Goal: Information Seeking & Learning: Learn about a topic

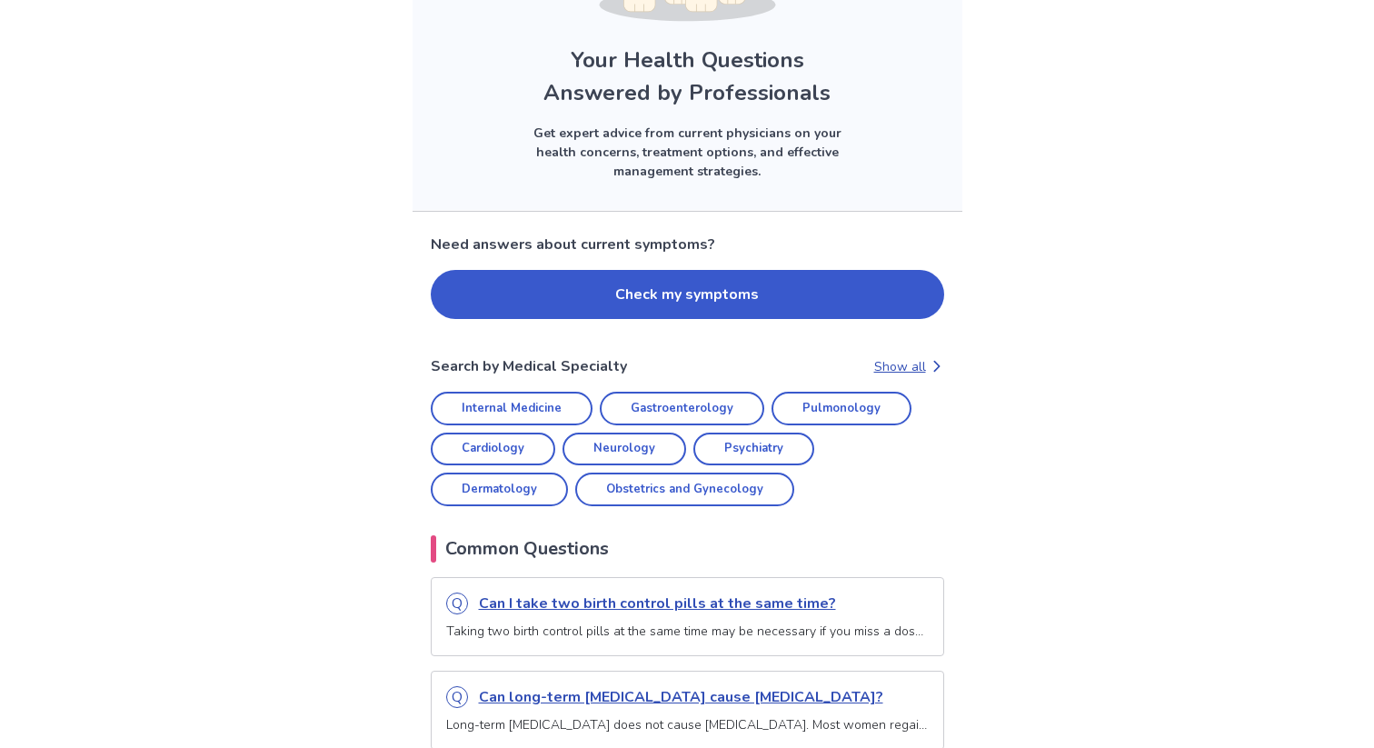
scroll to position [280, 0]
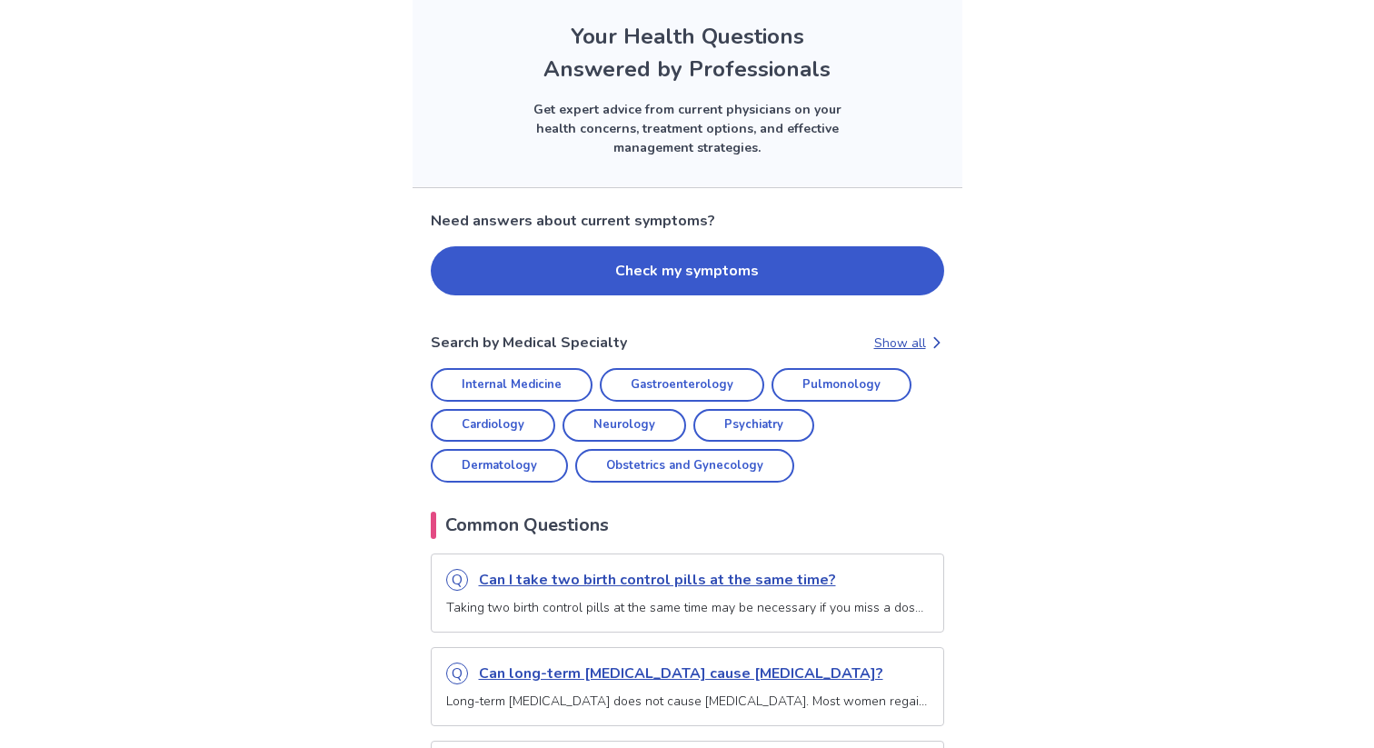
click at [726, 434] on link "Psychiatry" at bounding box center [753, 426] width 121 height 34
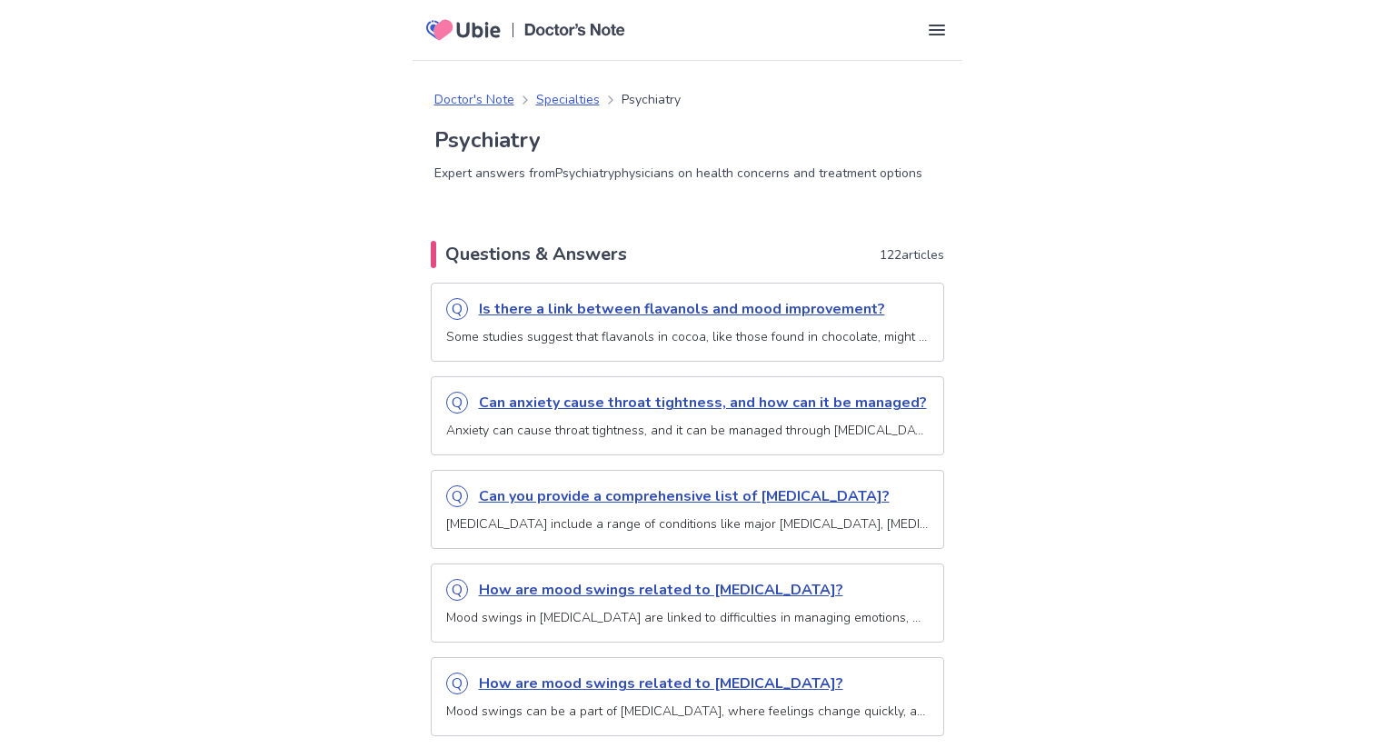
click at [684, 404] on p "Can anxiety cause throat tightness, and how can it be managed?" at bounding box center [704, 403] width 450 height 22
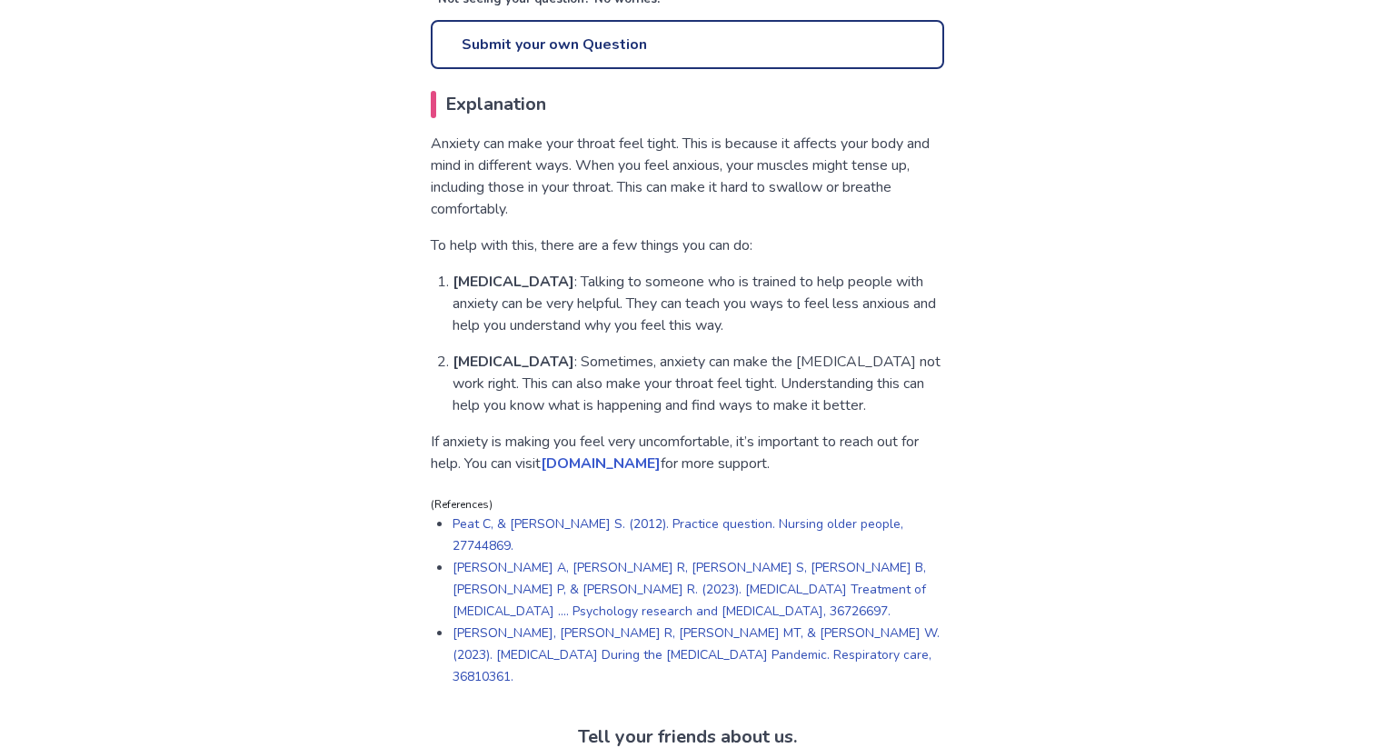
scroll to position [864, 0]
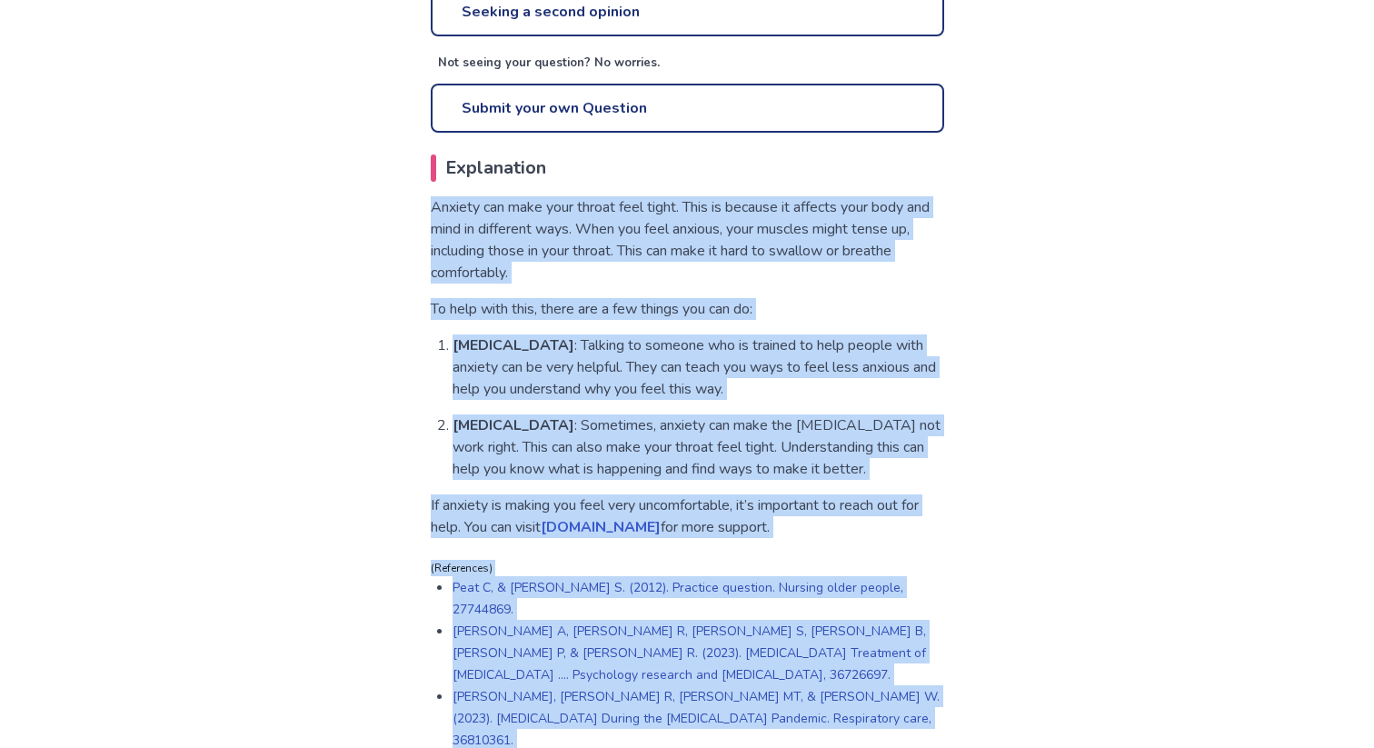
drag, startPoint x: 426, startPoint y: 204, endPoint x: 800, endPoint y: 713, distance: 631.7
click at [800, 713] on div "Doctor's Note Psychiatry Question Published on: [DATE] Can anxiety cause throat…" at bounding box center [688, 607] width 550 height 2763
copy div "Loremip dol sita cons adipis elit seddo. Eius te incidid ut laboree dolo magn a…"
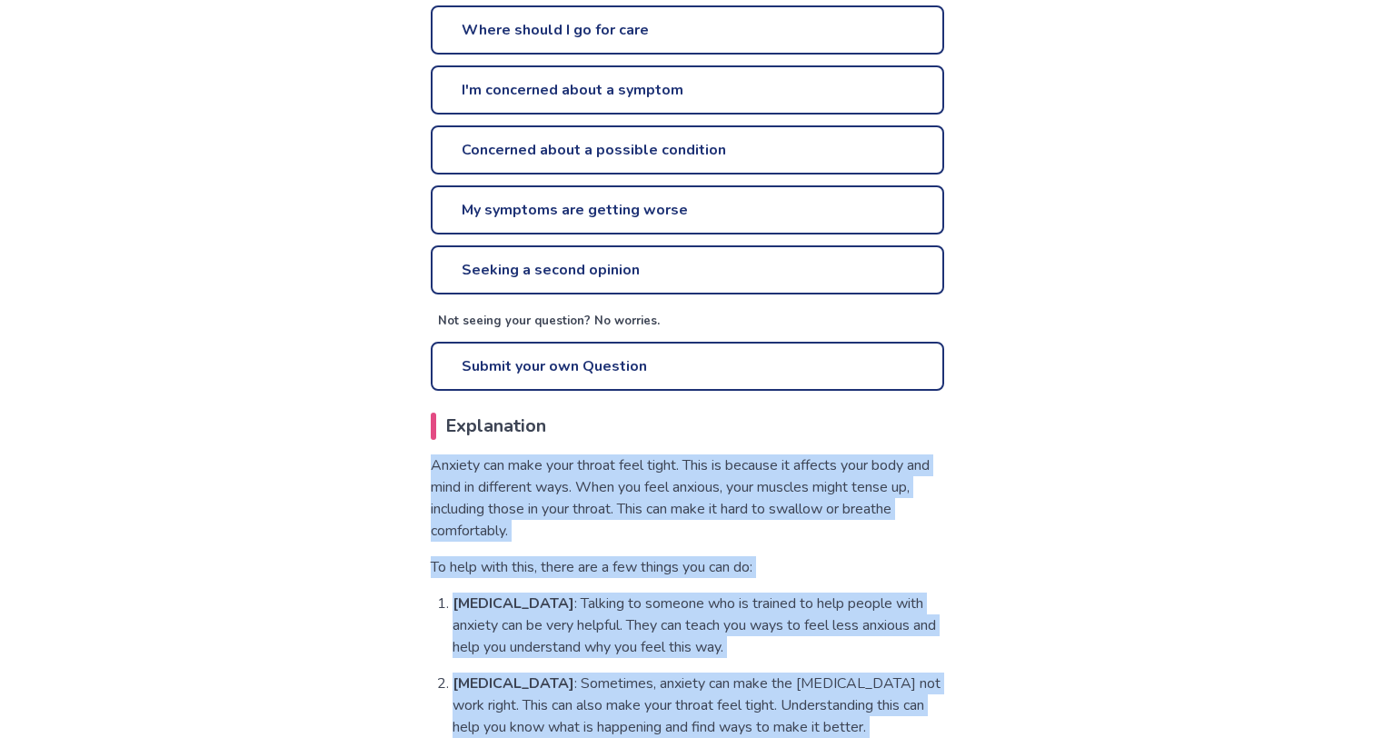
scroll to position [0, 0]
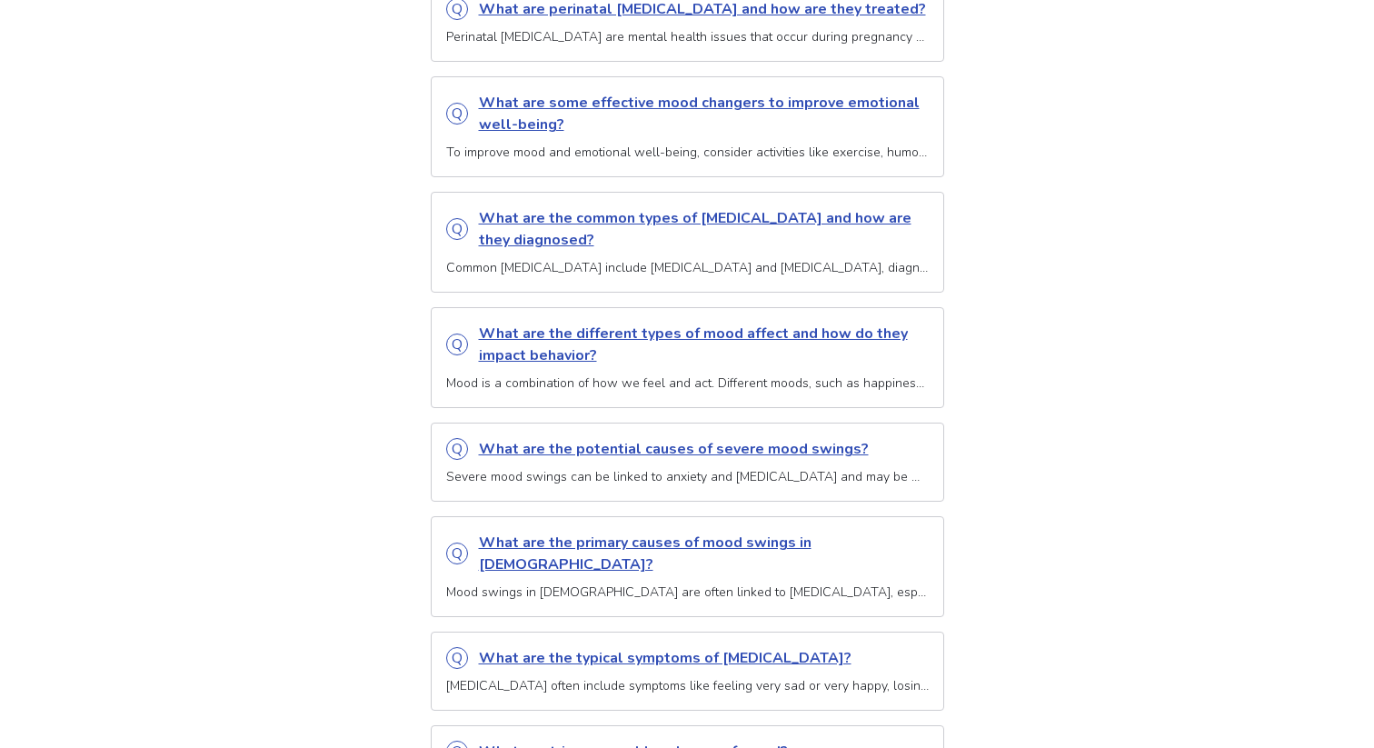
scroll to position [1668, 0]
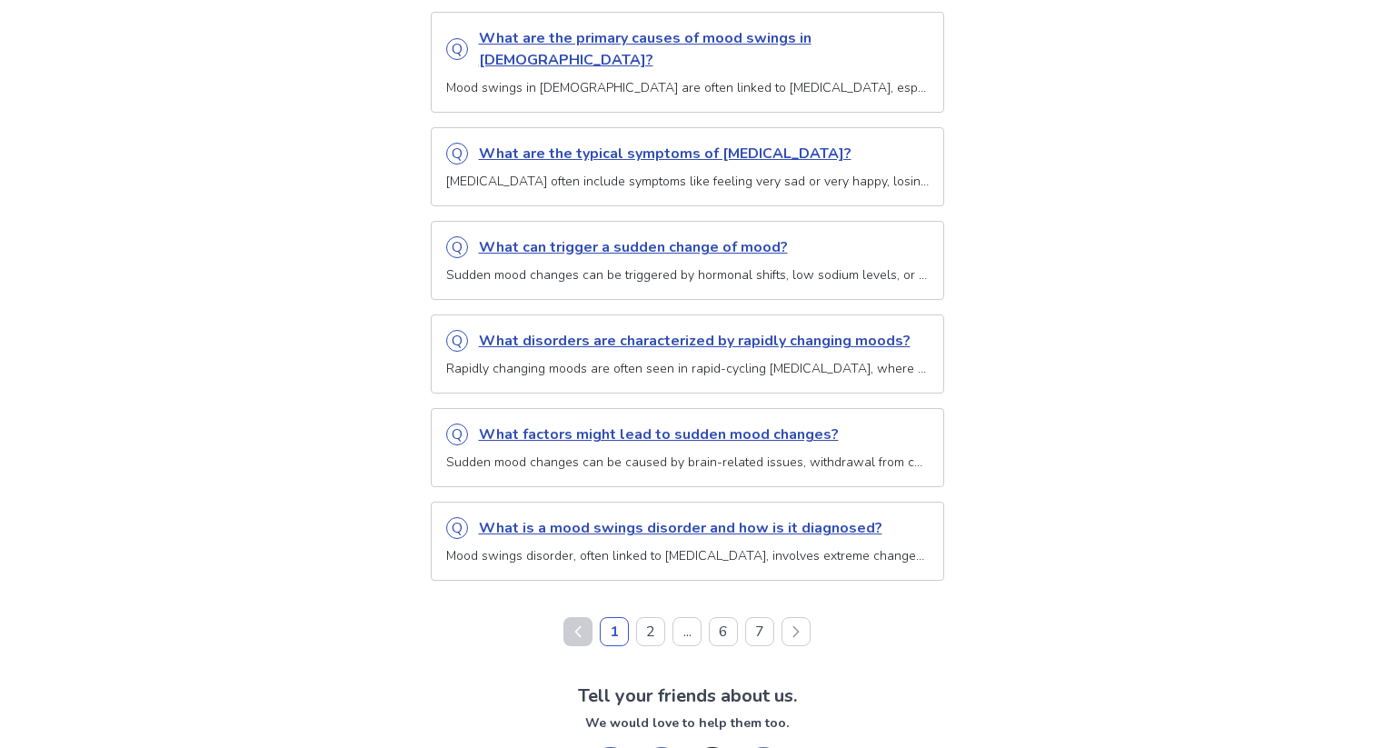
click at [510, 330] on p "What disorders are characterized by rapidly changing moods?" at bounding box center [704, 341] width 450 height 22
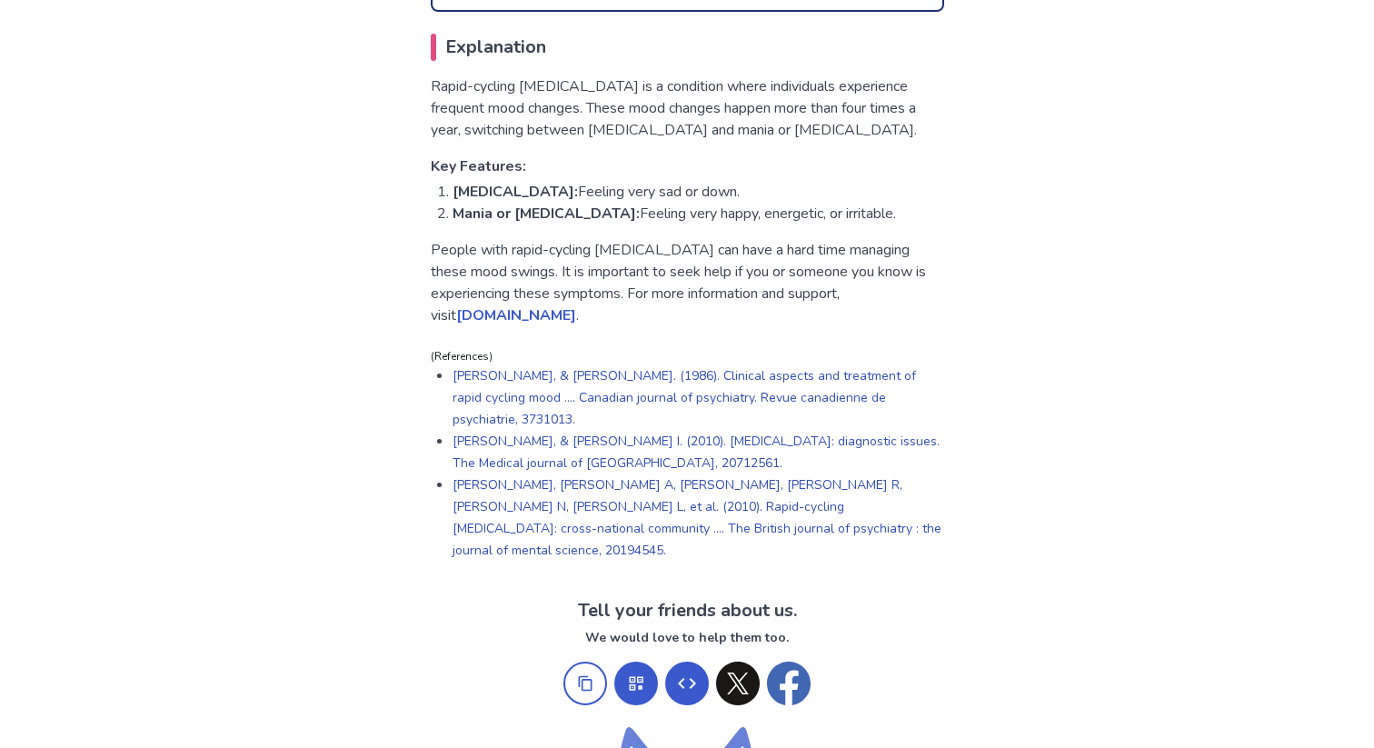
scroll to position [820, 0]
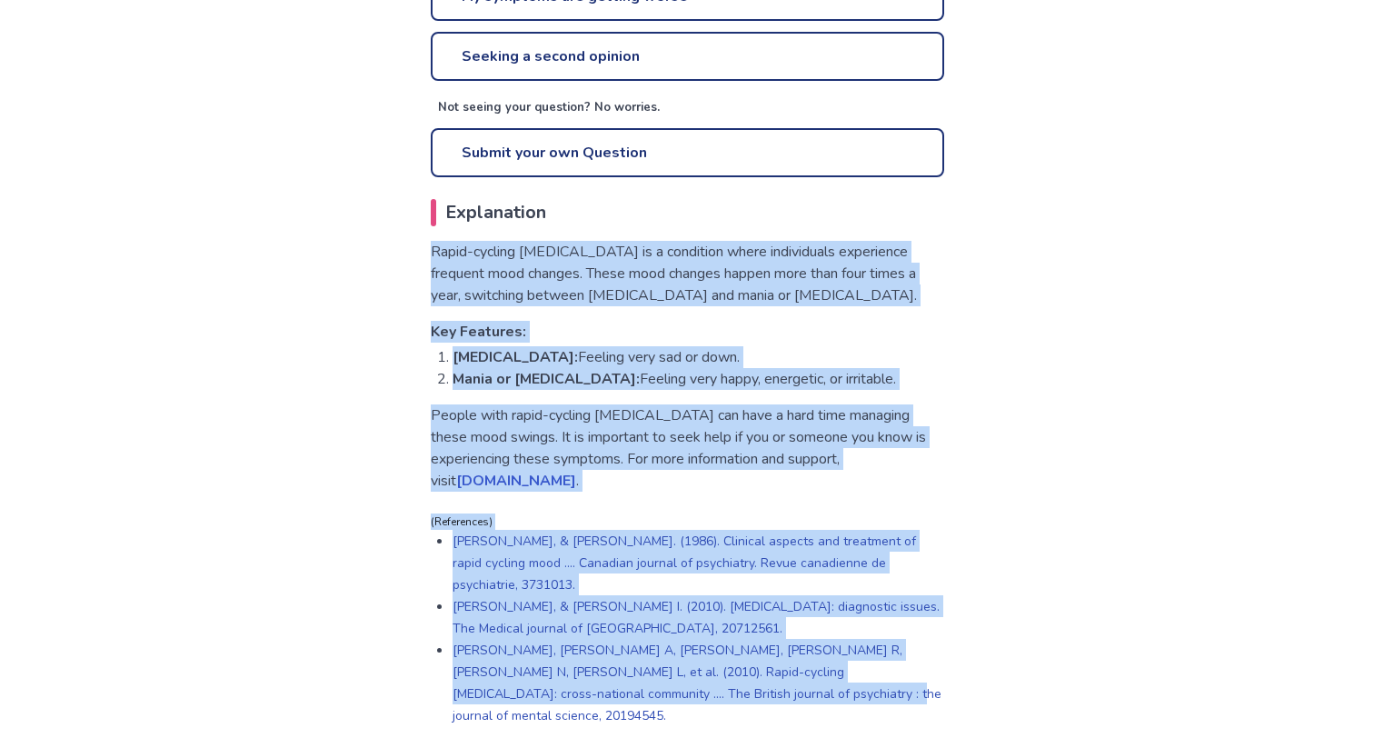
drag, startPoint x: 430, startPoint y: 255, endPoint x: 889, endPoint y: 663, distance: 614.0
click at [889, 663] on div "What disorders are characterized by rapidly changing moods? Reviewed by [PERSON…" at bounding box center [688, 30] width 550 height 1391
copy div "Rapid-cycling [MEDICAL_DATA] is a condition where individuals experience freque…"
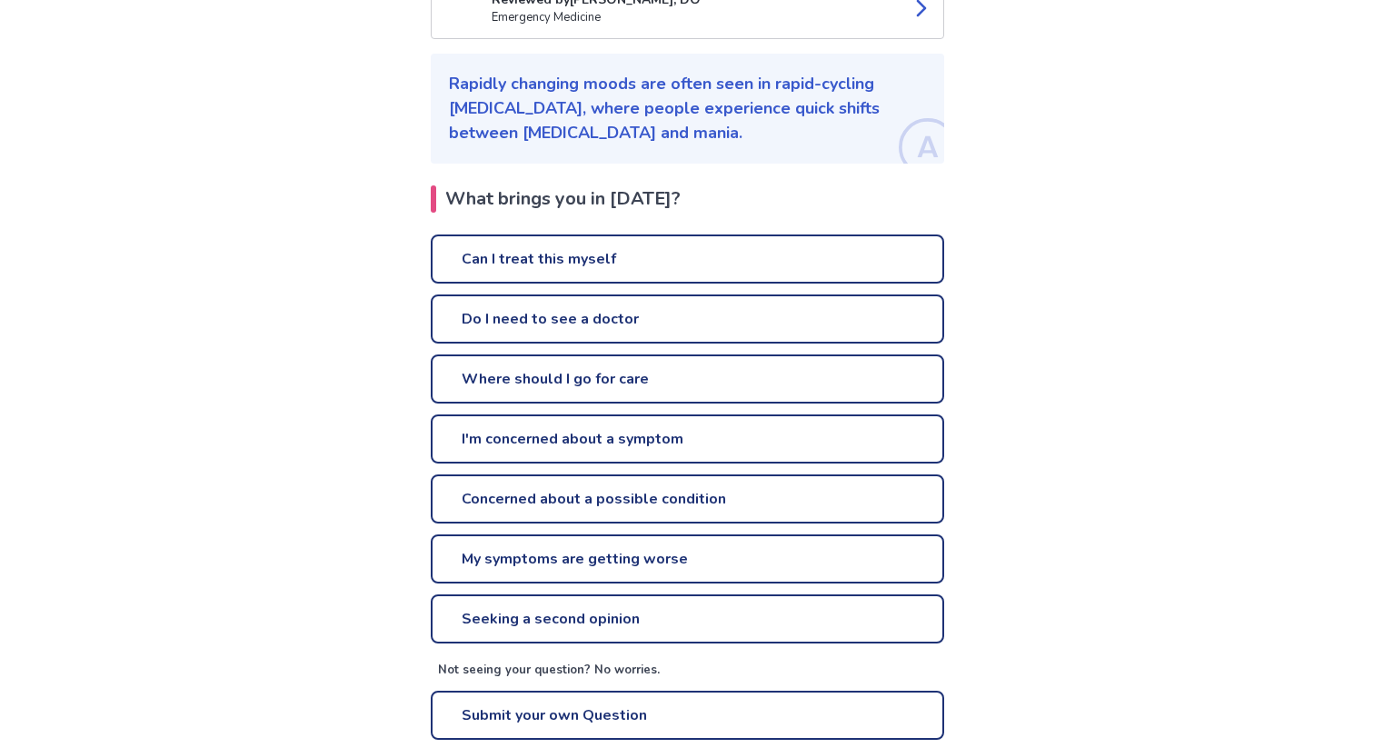
scroll to position [0, 0]
